Goal: Find specific page/section: Find specific page/section

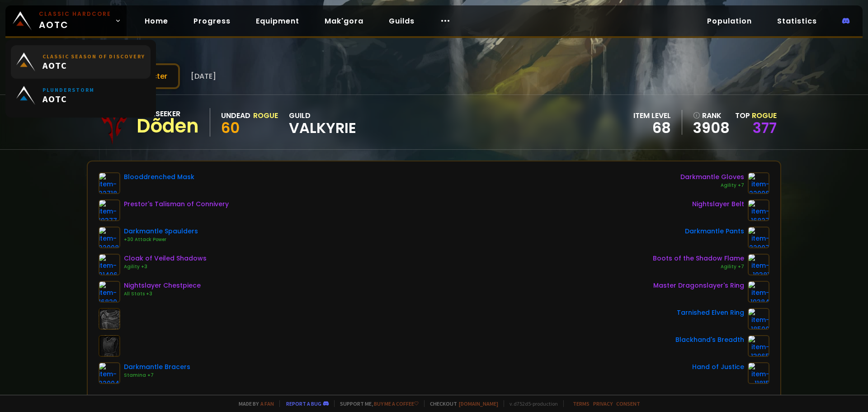
click at [97, 62] on span "AOTC" at bounding box center [93, 65] width 103 height 11
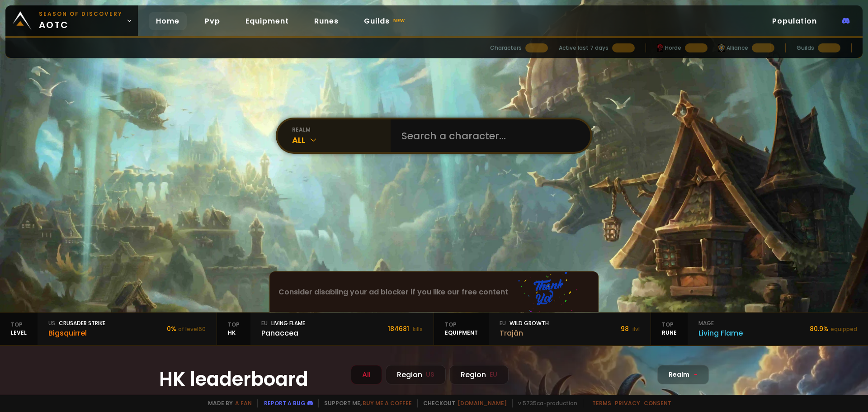
click at [309, 142] on icon at bounding box center [313, 139] width 9 height 9
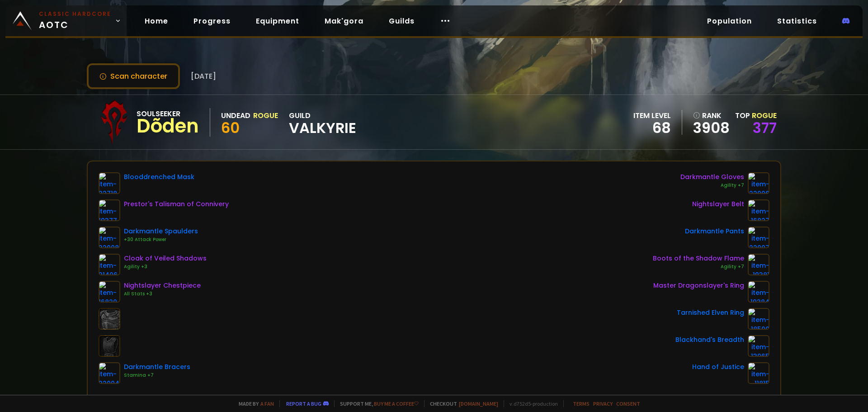
click at [68, 23] on span "Classic Hardcore AOTC" at bounding box center [75, 21] width 72 height 22
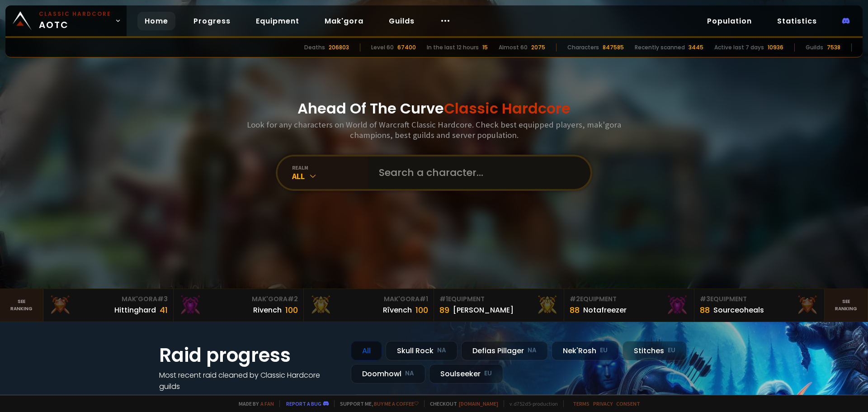
click at [443, 177] on input "text" at bounding box center [476, 172] width 206 height 33
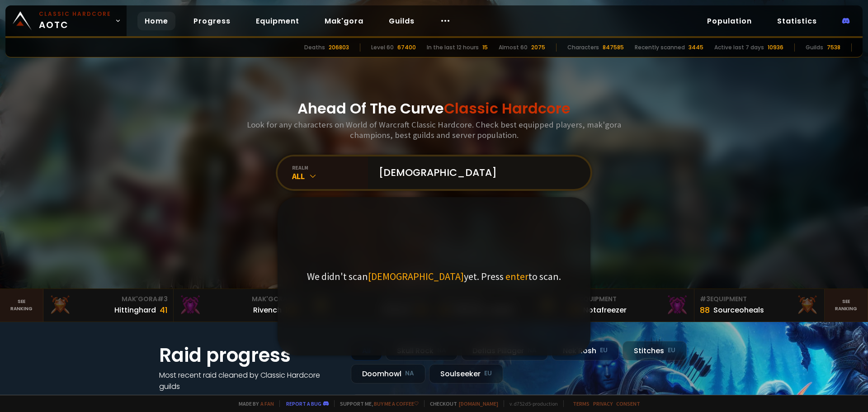
type input "[DEMOGRAPHIC_DATA]"
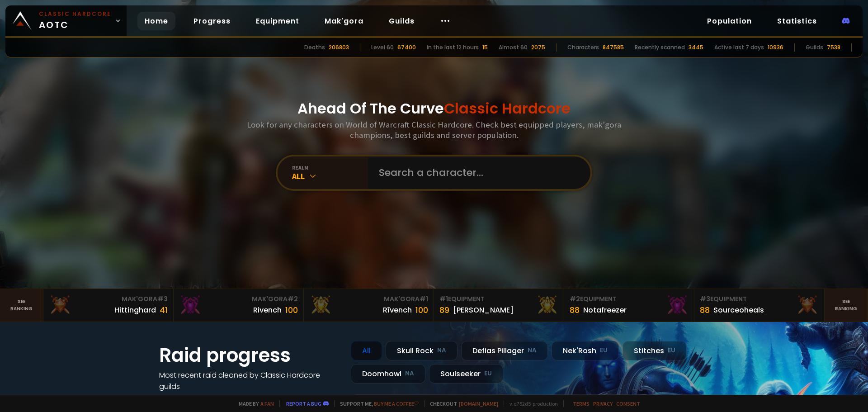
scroll to position [226, 0]
